Goal: Find specific page/section: Find specific page/section

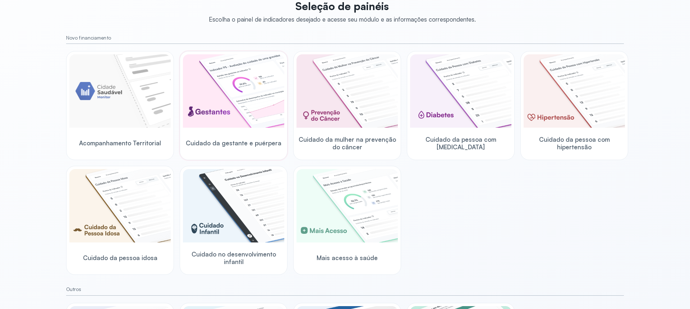
scroll to position [72, 0]
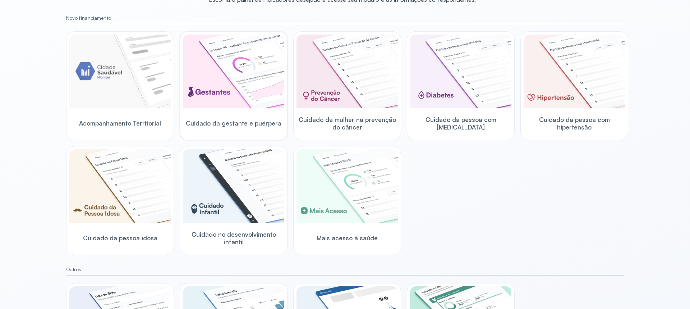
click at [225, 96] on img at bounding box center [233, 71] width 101 height 73
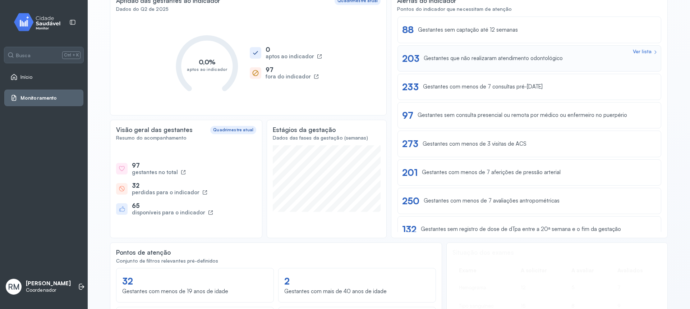
click at [575, 58] on div "Ver lista 203 Gestantes que não realizaram atendimento odontológico" at bounding box center [529, 58] width 254 height 11
